Goal: Task Accomplishment & Management: Manage account settings

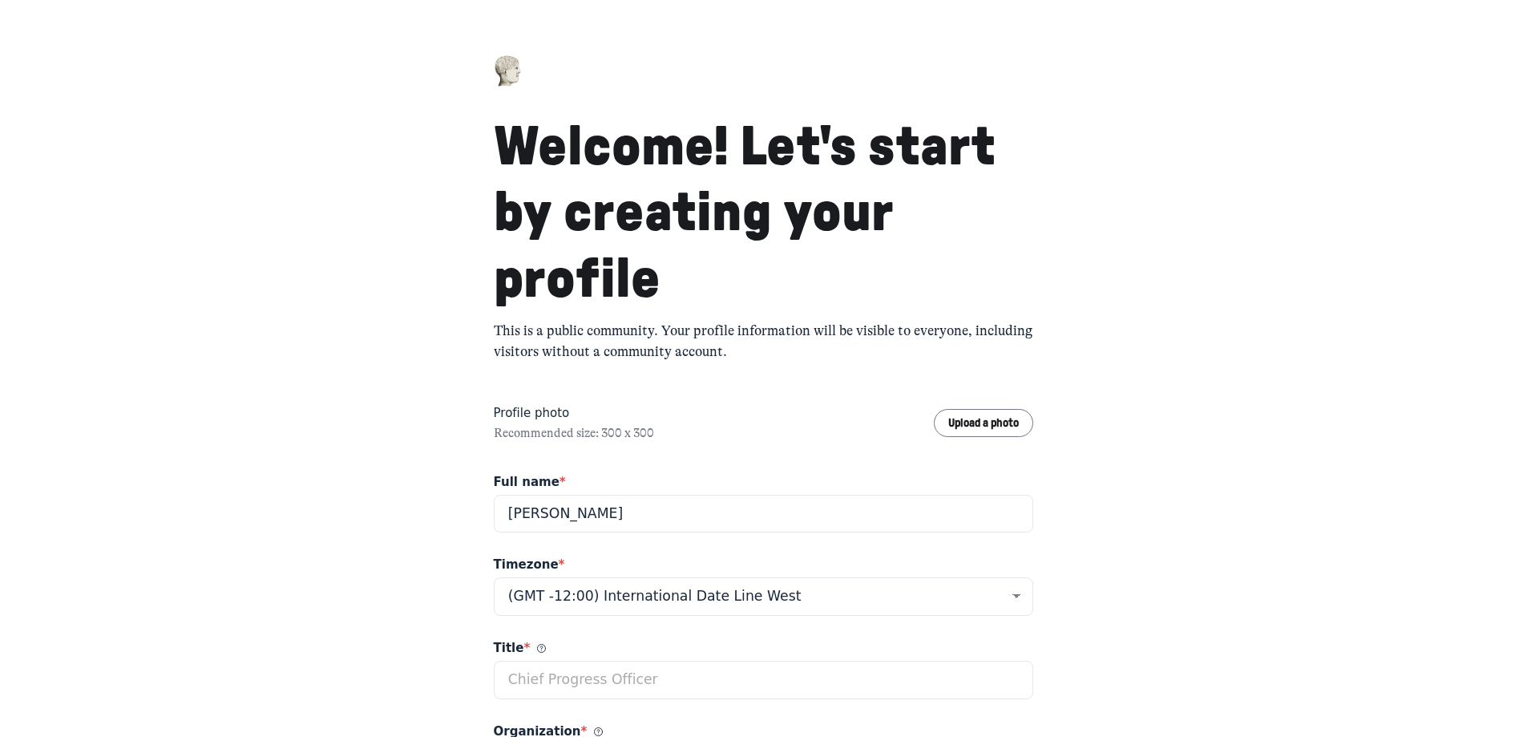
select select "Eastern Time ([GEOGRAPHIC_DATA] & [GEOGRAPHIC_DATA])"
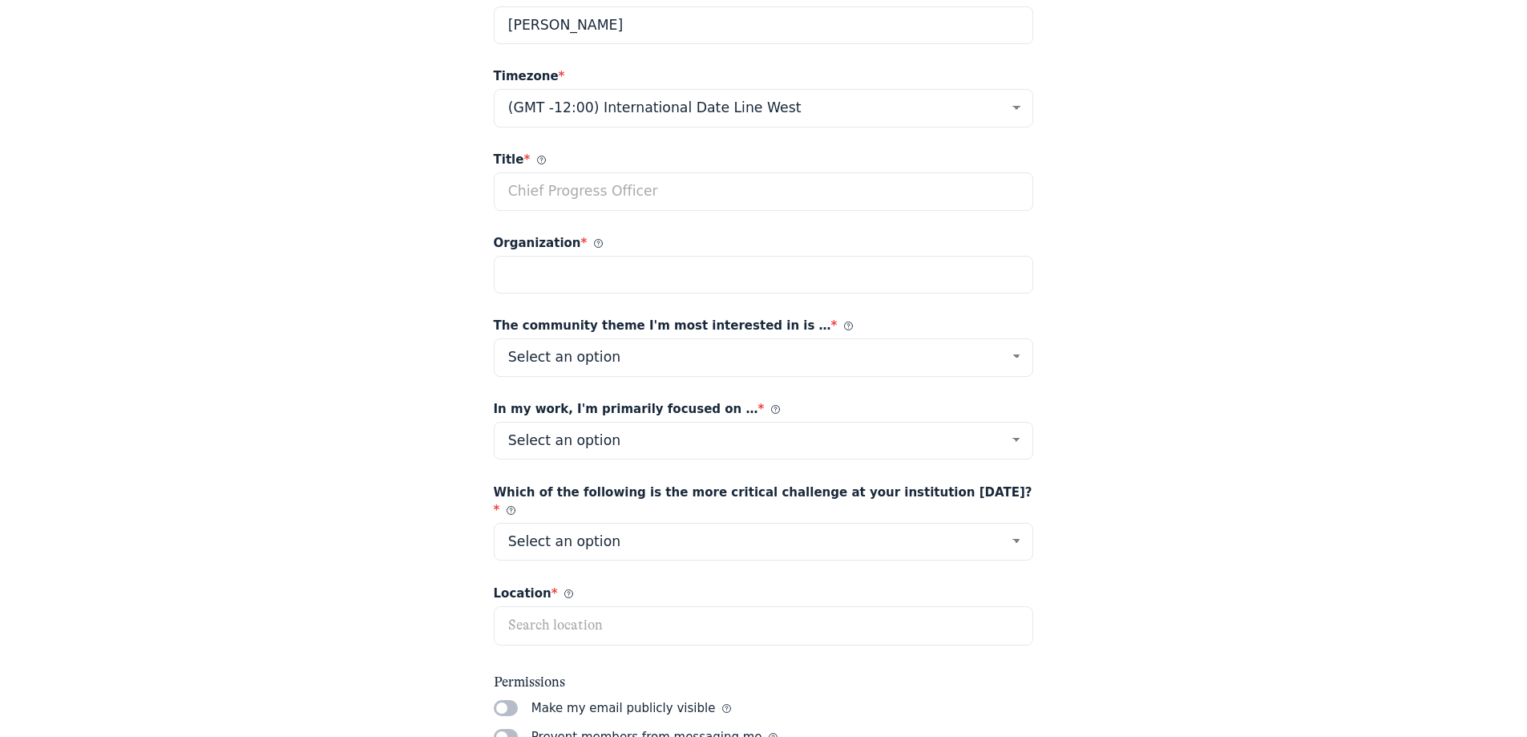
scroll to position [561, 0]
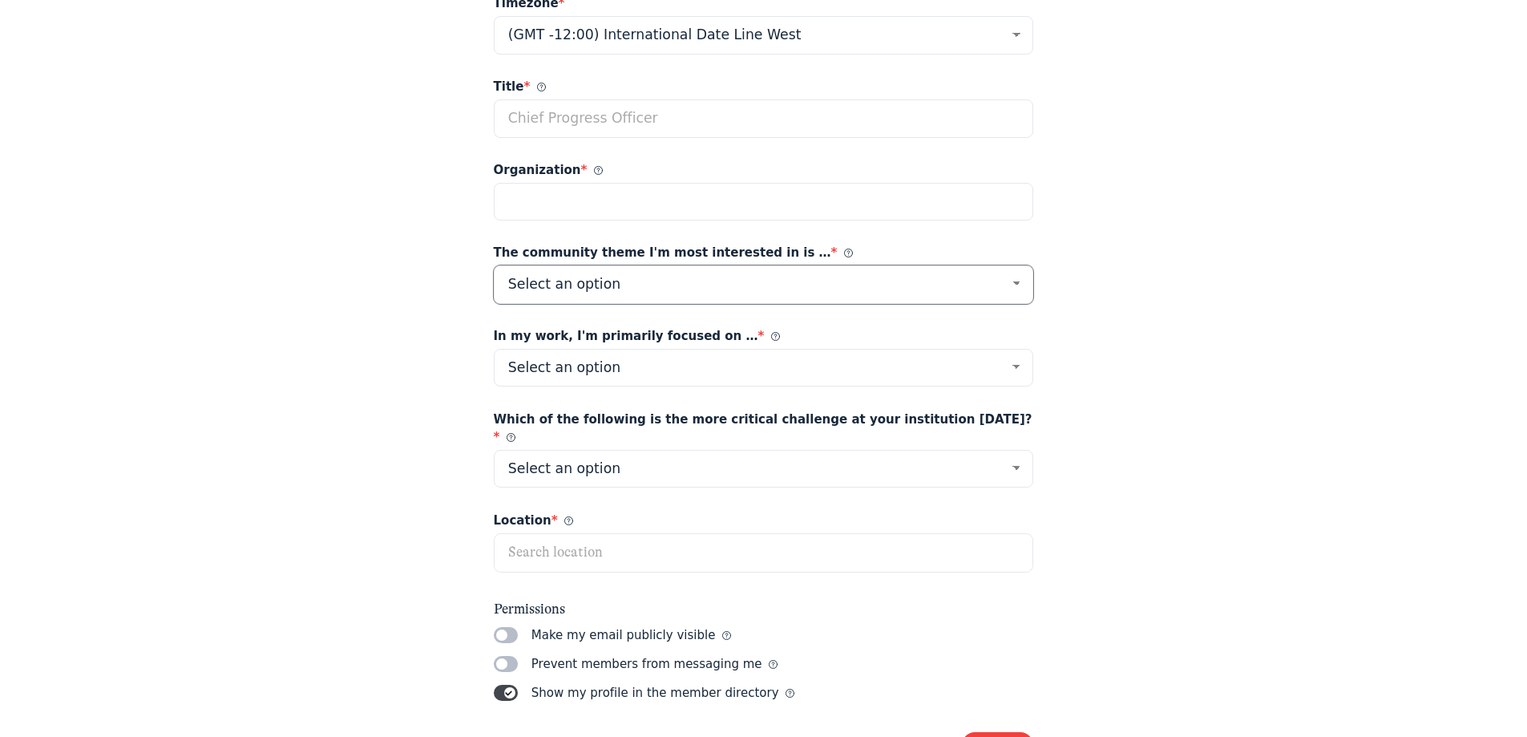
click at [604, 285] on select "Select an option Listening Imagination Gathering Mapping Leadership Motivations…" at bounding box center [764, 284] width 540 height 38
click at [606, 368] on select "Select an option Progress-Space Research & Community Goals Facilitation Educati…" at bounding box center [764, 368] width 540 height 38
click at [607, 370] on select "Select an option Progress-Space Research & Community Goals Facilitation Educati…" at bounding box center [764, 368] width 540 height 38
click at [611, 450] on select "Select an option Audience Engagement and Diversification Strategic Planning, Or…" at bounding box center [764, 469] width 540 height 38
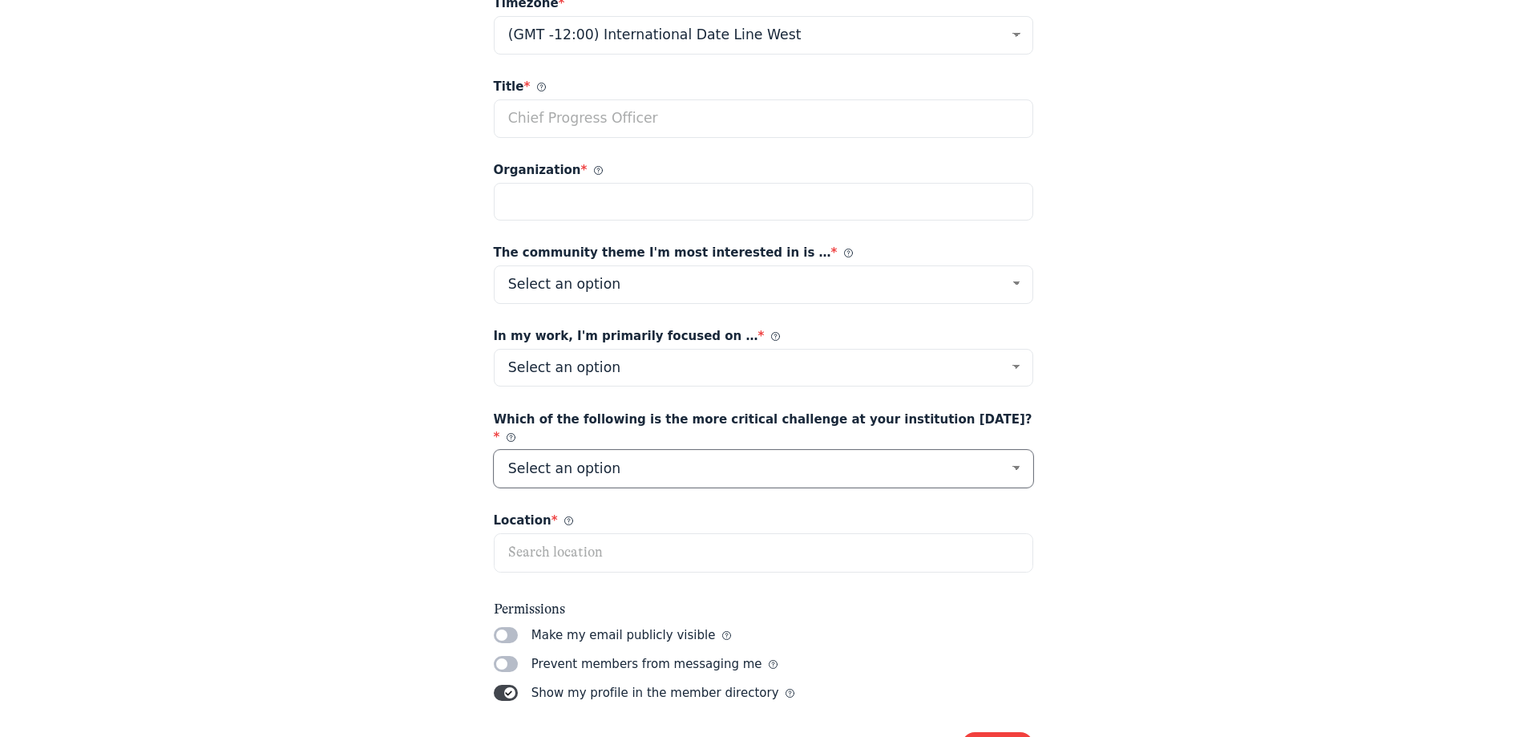
click at [611, 450] on select "Select an option Audience Engagement and Diversification Strategic Planning, Or…" at bounding box center [764, 469] width 540 height 38
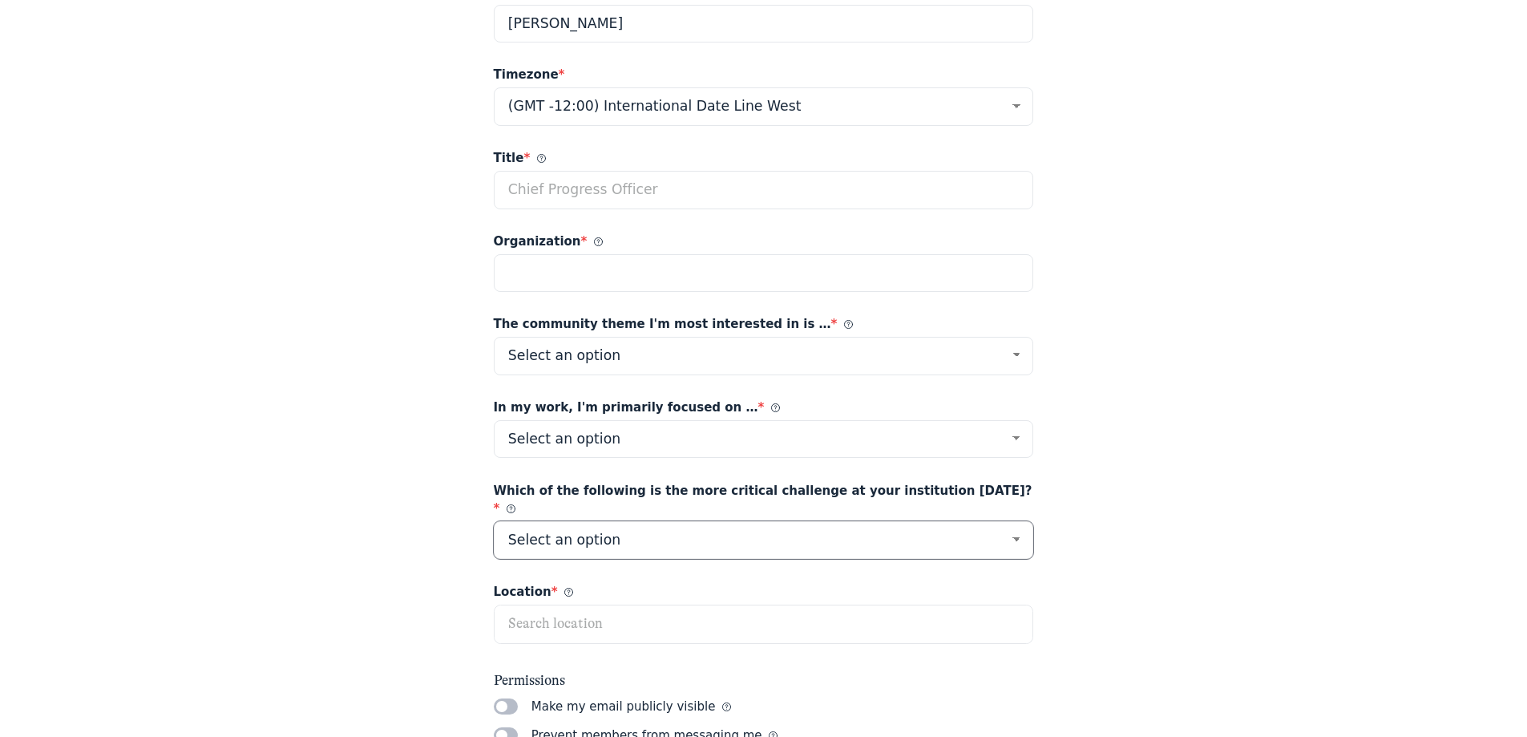
scroll to position [219, 0]
